Goal: Find specific page/section: Find specific page/section

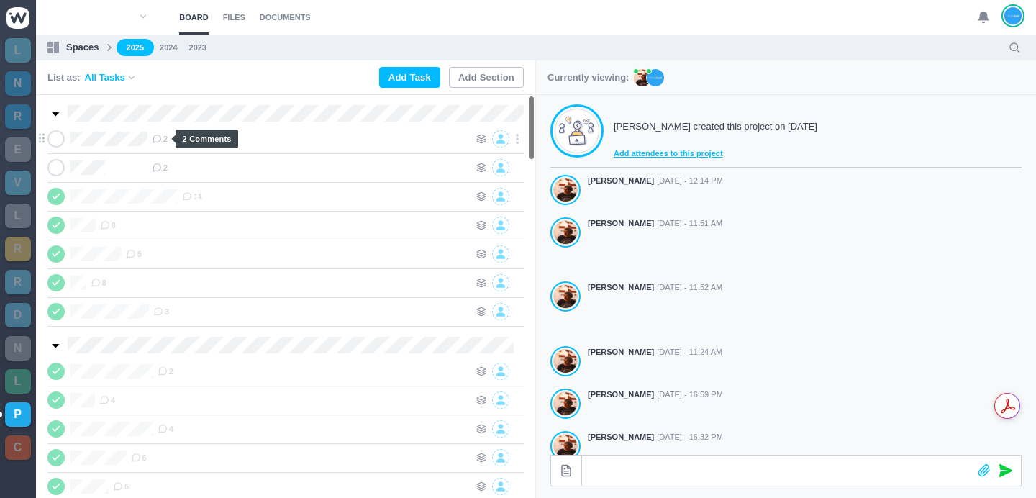
click at [163, 142] on span "2" at bounding box center [160, 139] width 16 height 12
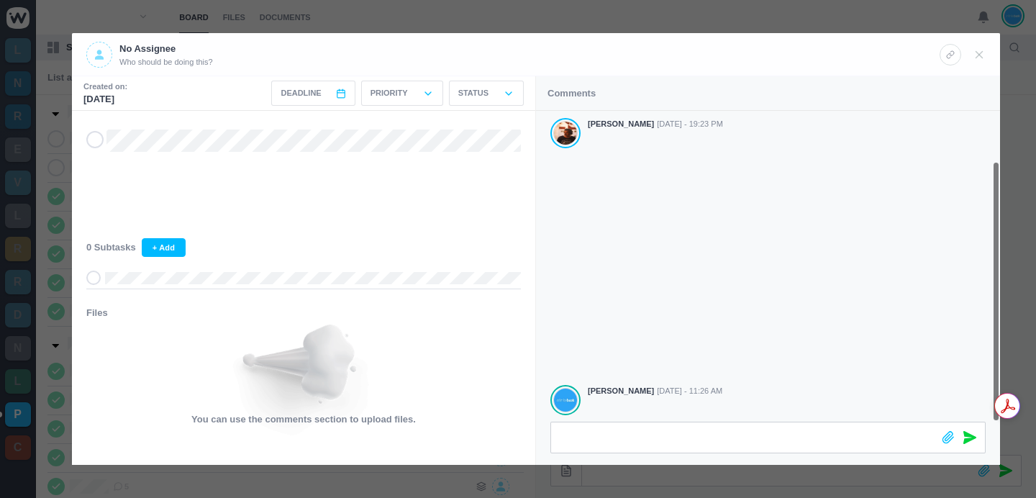
scroll to position [60, 0]
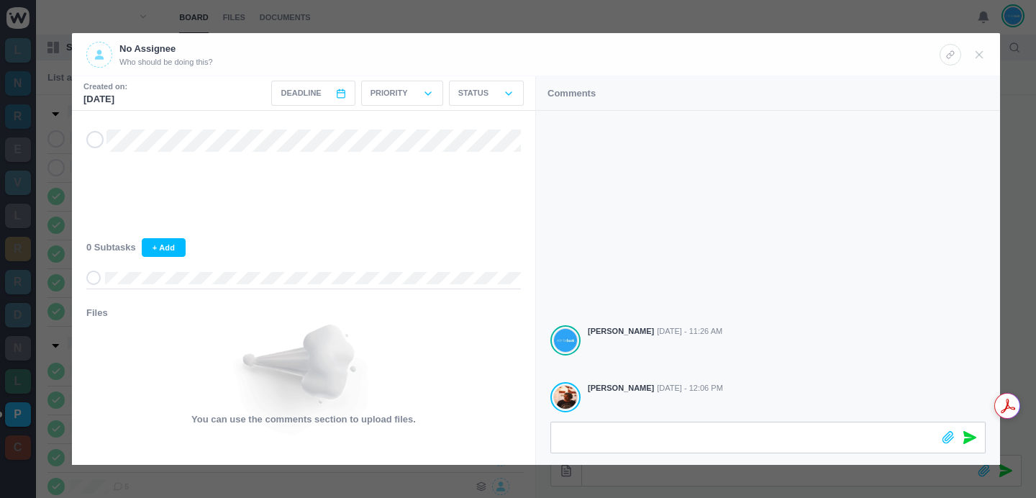
click at [603, 10] on div at bounding box center [518, 249] width 1036 height 498
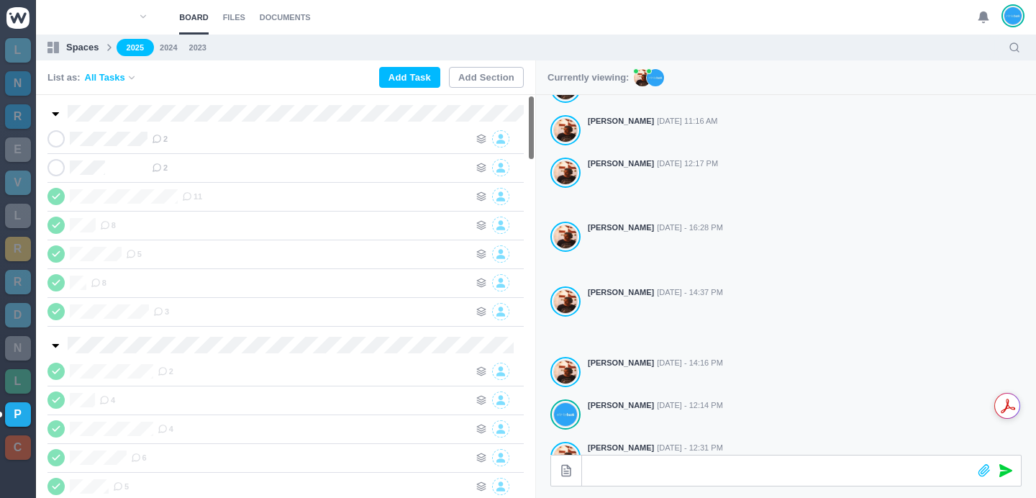
click at [383, 14] on section "Board Files Documents 0 Board Files Documents" at bounding box center [536, 17] width 1000 height 35
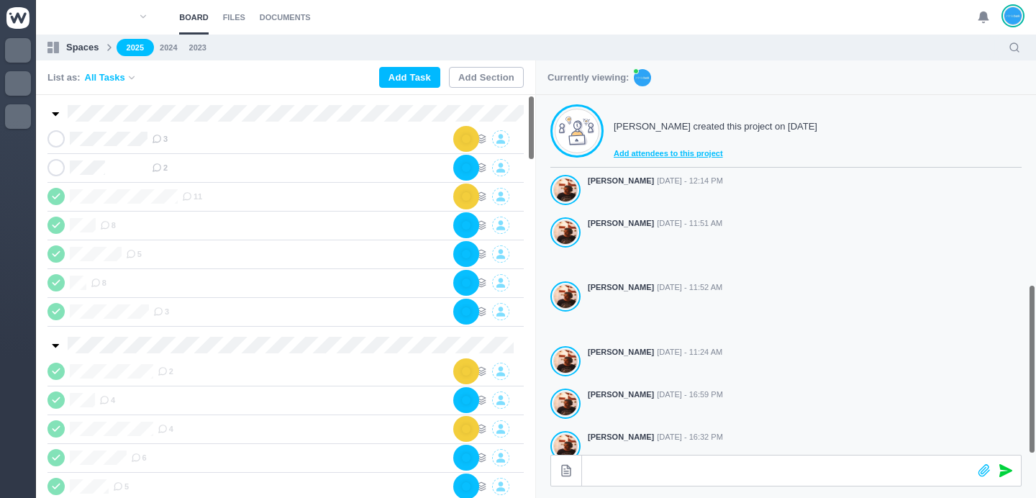
scroll to position [401, 0]
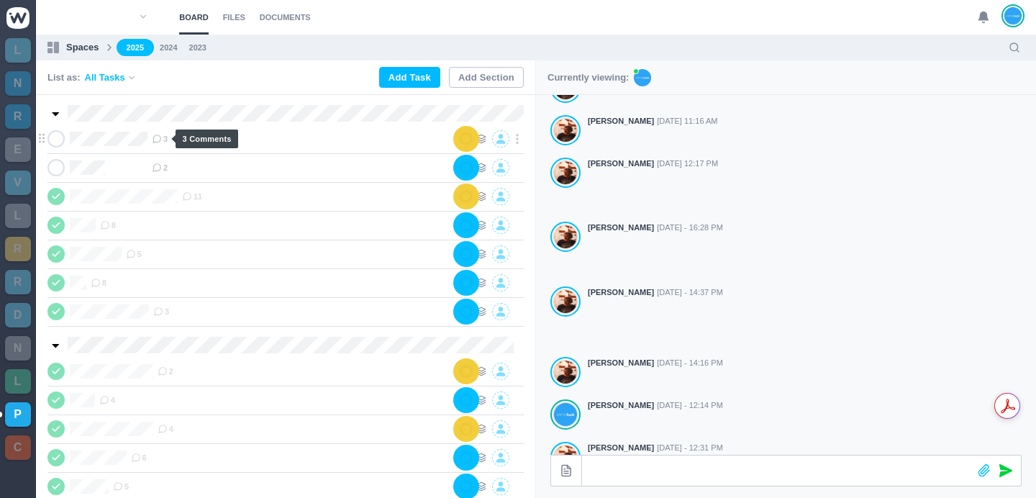
click at [160, 140] on icon at bounding box center [157, 139] width 10 height 10
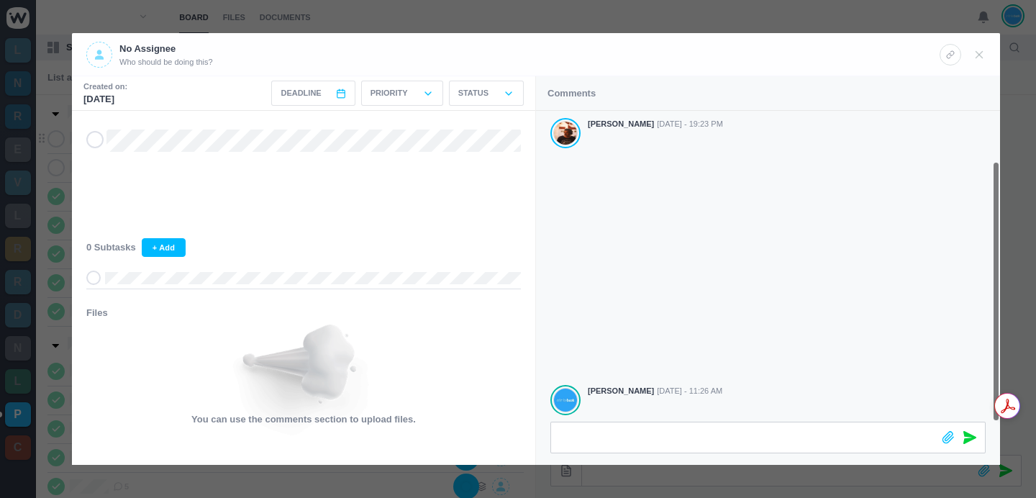
scroll to position [60, 0]
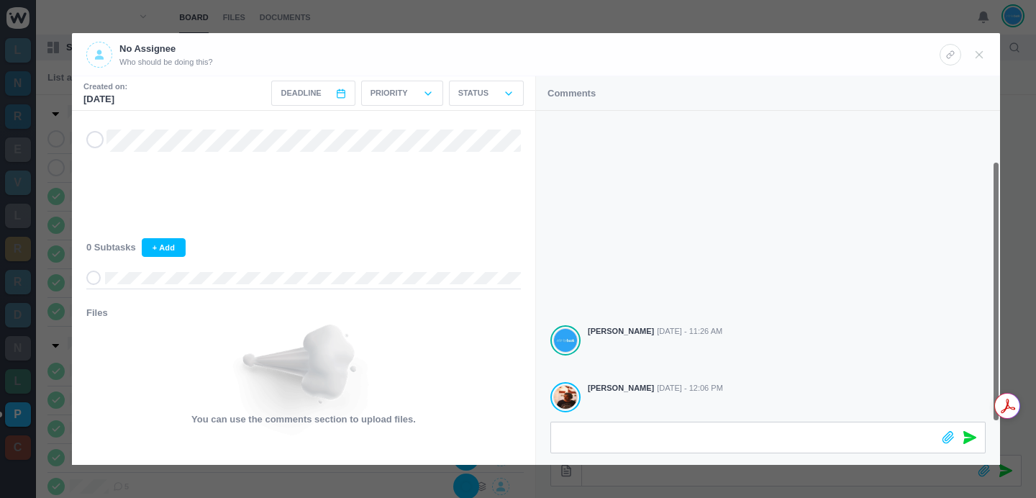
click at [705, 15] on div at bounding box center [518, 249] width 1036 height 498
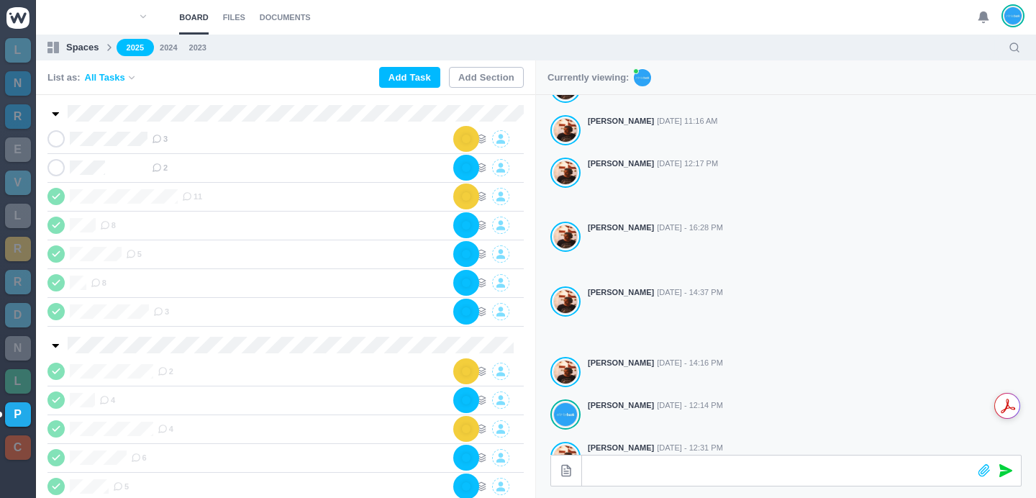
scroll to position [42, 0]
click at [915, 9] on section "Board Files Documents 0 Board Files Documents" at bounding box center [536, 17] width 1000 height 35
click at [523, 32] on section "Board Files Documents 0 Board Files Documents" at bounding box center [536, 17] width 1000 height 35
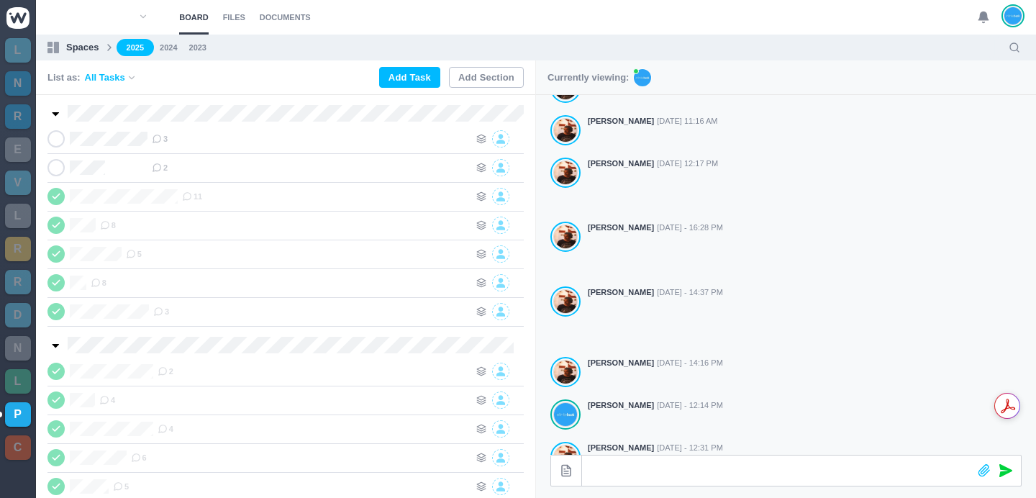
click at [542, 42] on ul "2025 2024 2023" at bounding box center [558, 48] width 882 height 18
click at [535, 42] on ul "2025 2024 2023" at bounding box center [558, 48] width 882 height 18
click at [551, 44] on ul "2025 2024 2023" at bounding box center [558, 48] width 882 height 18
click at [529, 44] on ul "2025 2024 2023" at bounding box center [558, 48] width 882 height 18
click at [541, 45] on ul "2025 2024 2023" at bounding box center [558, 48] width 882 height 18
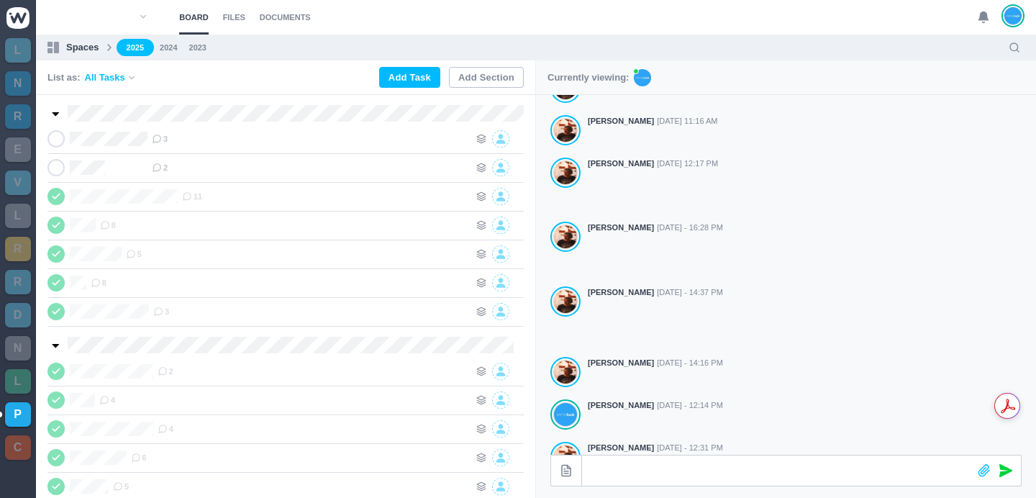
click at [572, 46] on ul "2025 2024 2023" at bounding box center [558, 48] width 882 height 18
click at [511, 43] on ul "2025 2024 2023" at bounding box center [558, 48] width 882 height 18
drag, startPoint x: 713, startPoint y: 54, endPoint x: 706, endPoint y: 52, distance: 7.5
click at [710, 53] on ul "2025 2024 2023" at bounding box center [558, 48] width 882 height 18
click at [513, 42] on ul "2025 2024 2023" at bounding box center [558, 48] width 882 height 18
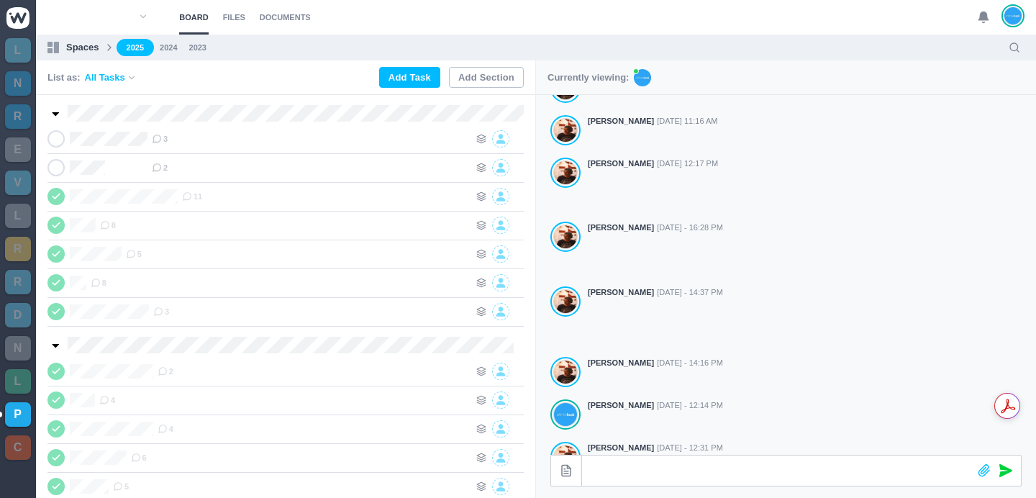
click at [537, 42] on ul "2025 2024 2023" at bounding box center [558, 48] width 882 height 18
click at [533, 43] on ul "2025 2024 2023" at bounding box center [558, 48] width 882 height 18
